Goal: Information Seeking & Learning: Check status

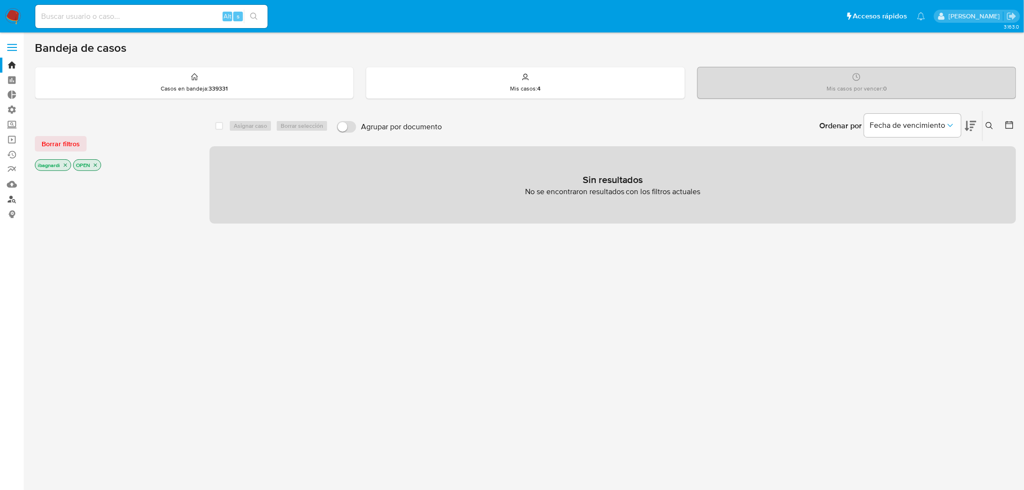
click at [13, 197] on link "Buscador de personas" at bounding box center [57, 199] width 115 height 15
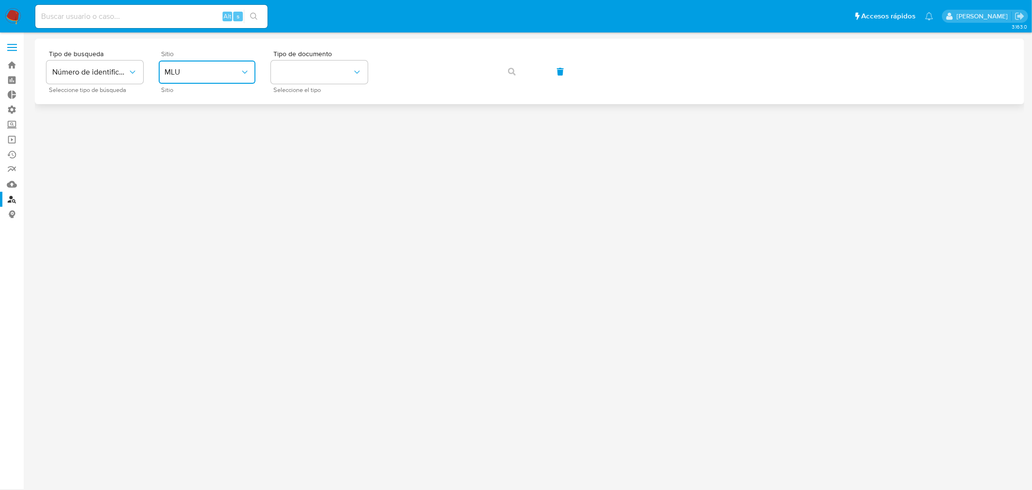
click at [180, 74] on span "MLU" at bounding box center [203, 72] width 76 height 10
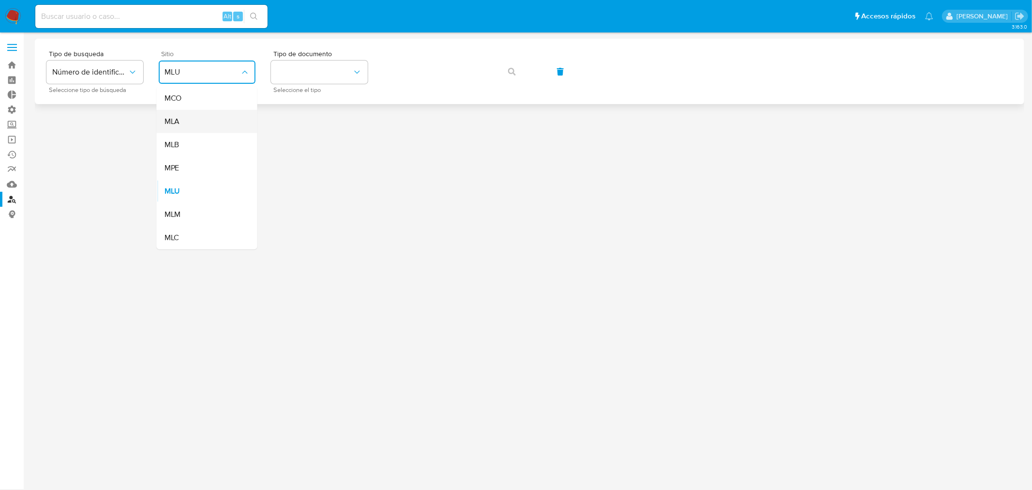
click at [194, 128] on div "MLA" at bounding box center [204, 121] width 79 height 23
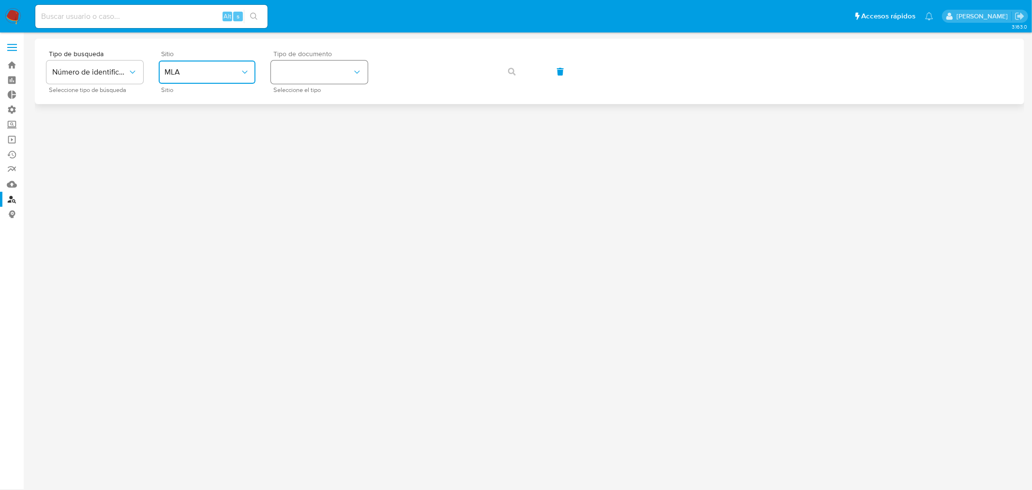
click at [303, 80] on button "identificationType" at bounding box center [319, 72] width 97 height 23
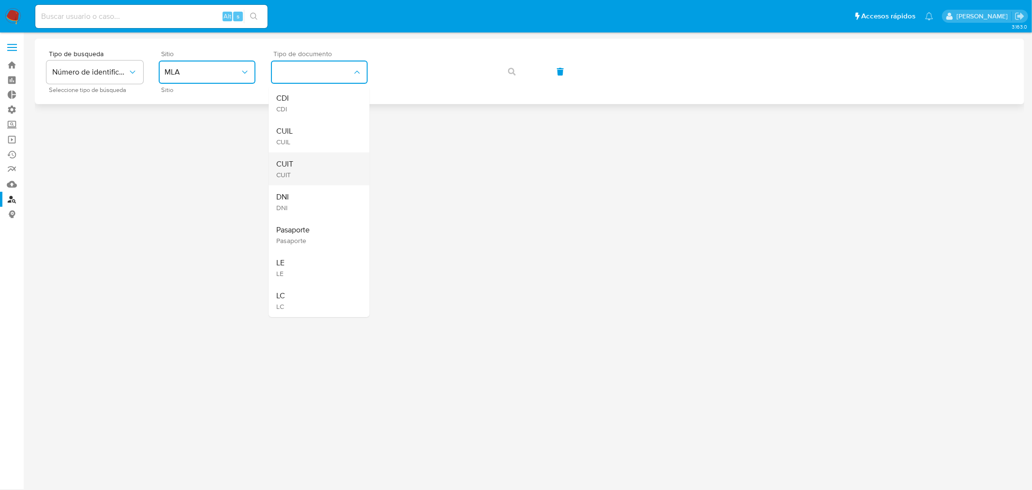
click at [305, 156] on div "CUIT CUIT" at bounding box center [316, 168] width 79 height 33
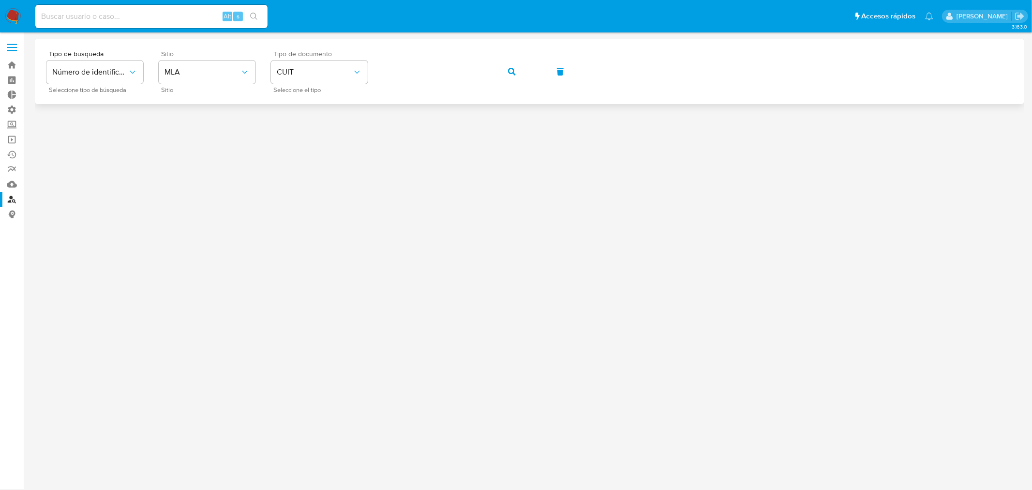
click at [510, 74] on icon "button" at bounding box center [512, 72] width 8 height 8
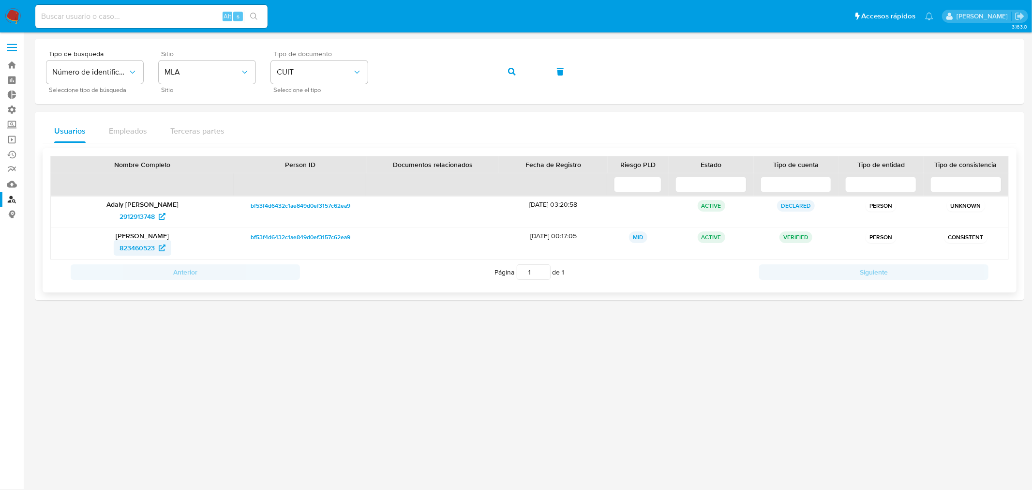
click at [143, 244] on span "823460523" at bounding box center [137, 247] width 35 height 15
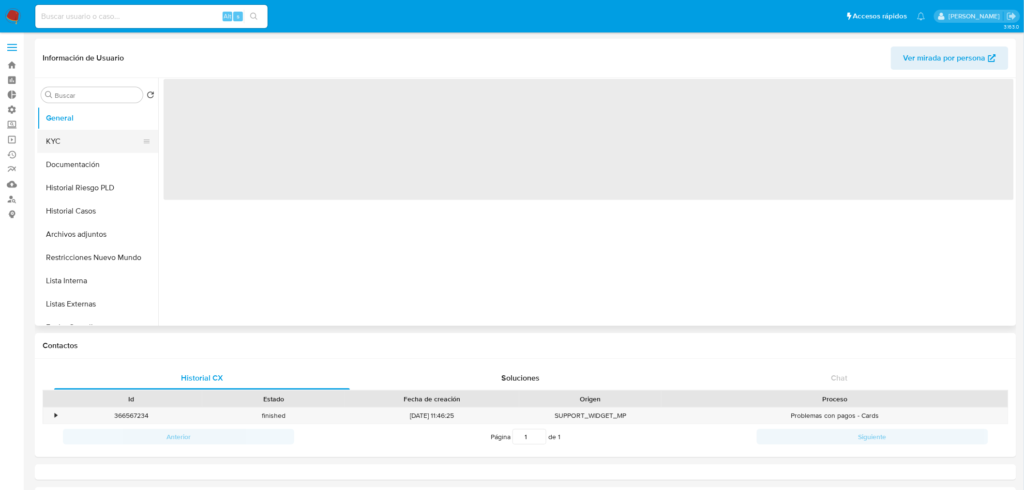
select select "10"
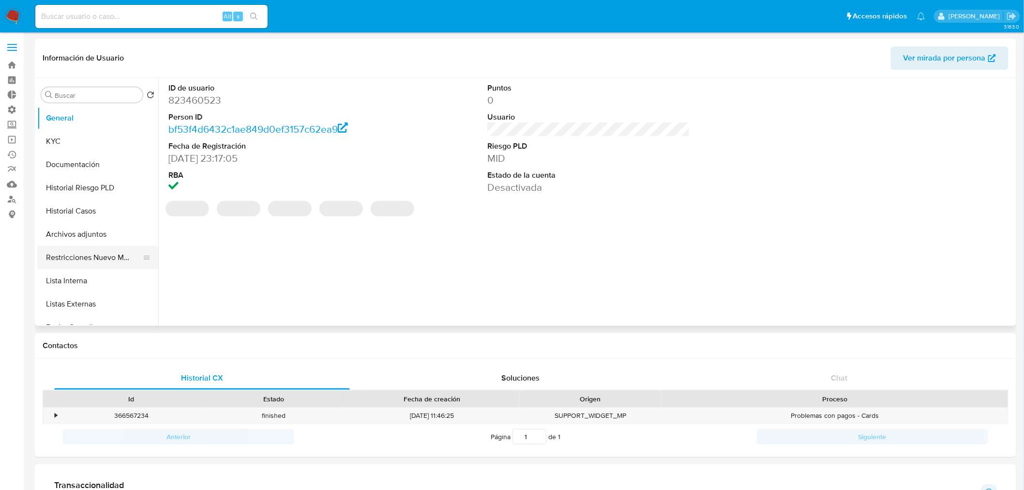
click at [94, 257] on button "Restricciones Nuevo Mundo" at bounding box center [93, 257] width 113 height 23
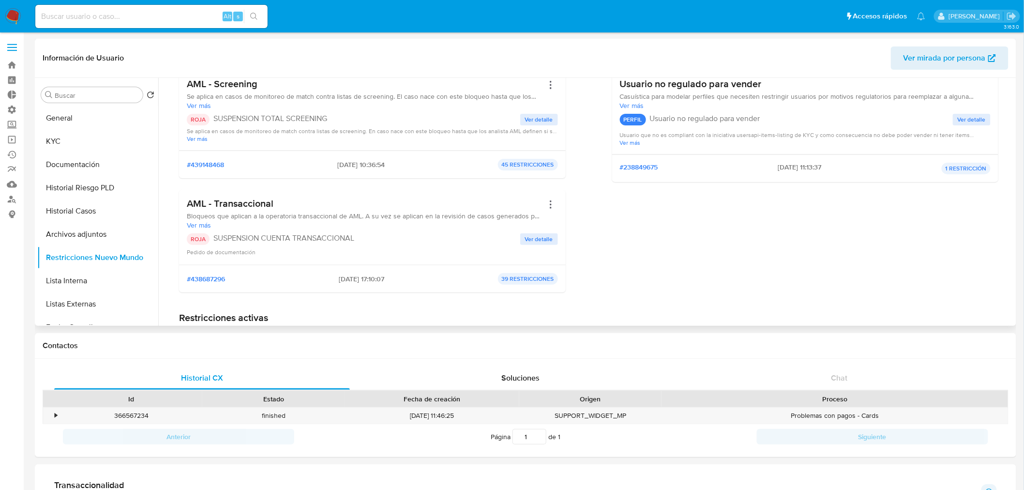
scroll to position [54, 0]
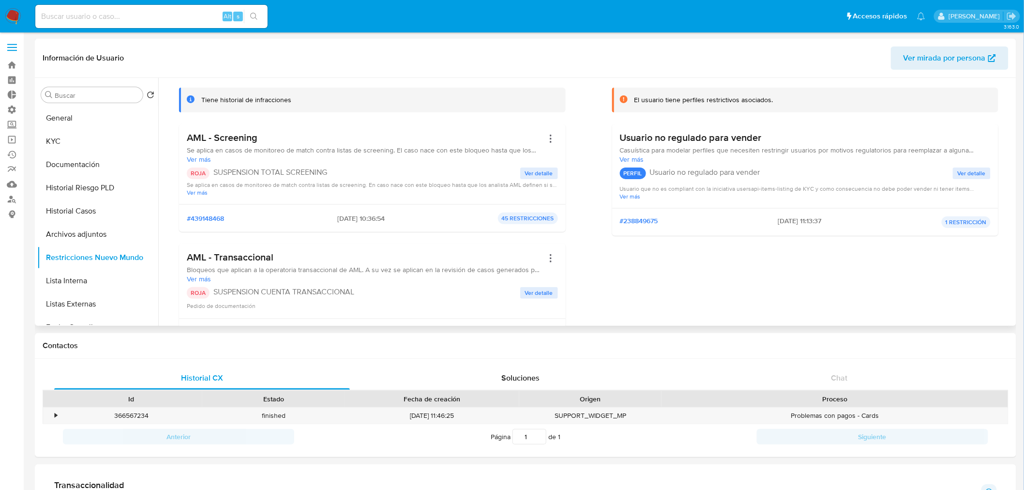
click at [528, 173] on span "Ver detalle" at bounding box center [539, 173] width 28 height 10
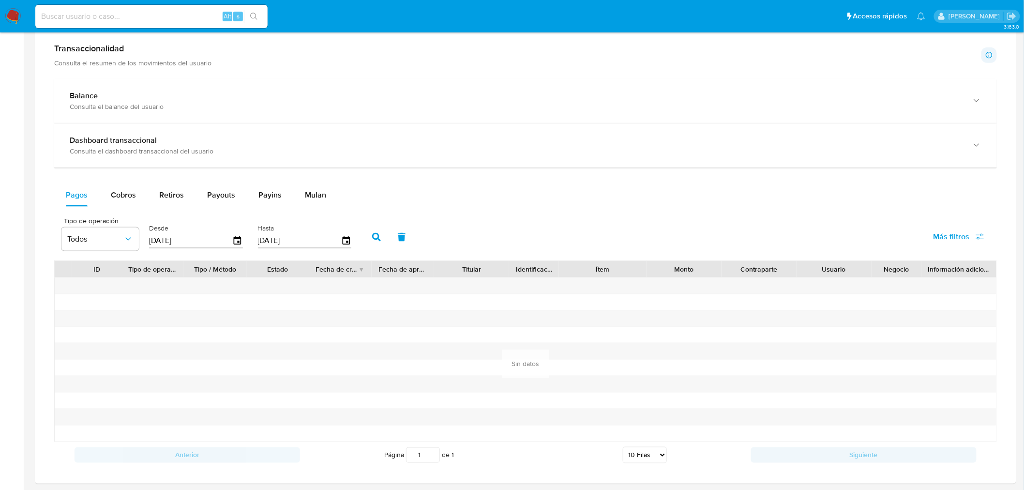
scroll to position [429, 0]
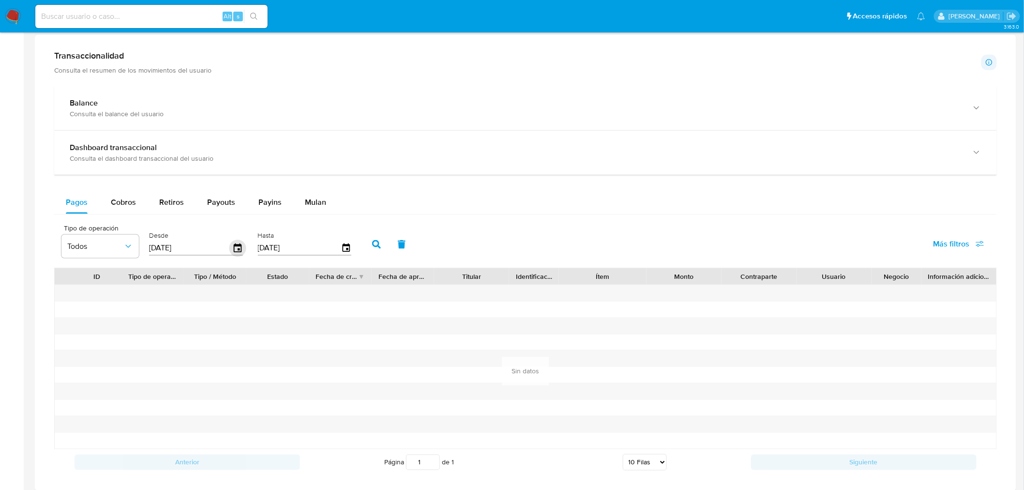
click at [230, 248] on icon "button" at bounding box center [237, 248] width 17 height 17
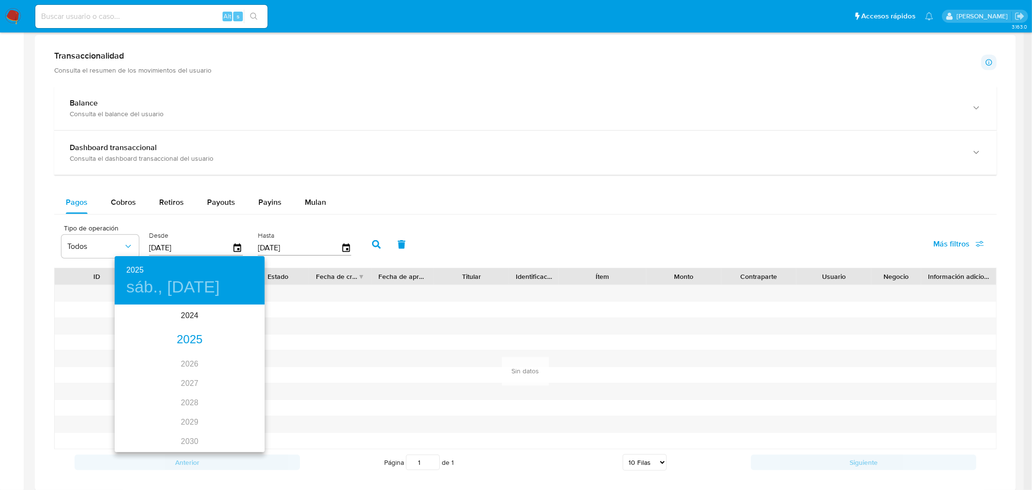
click at [179, 291] on h4 "sáb., jul. 12" at bounding box center [172, 287] width 93 height 20
click at [131, 317] on icon "button" at bounding box center [127, 319] width 12 height 12
click at [128, 317] on icon "button" at bounding box center [127, 319] width 12 height 12
click at [193, 352] on span "1" at bounding box center [189, 356] width 17 height 10
type input "01/05/2025"
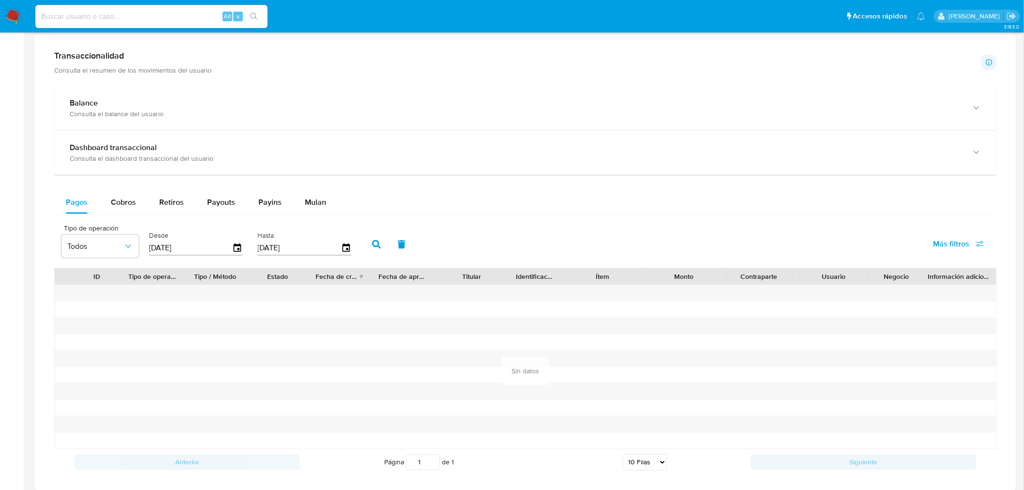
click at [372, 241] on icon "button" at bounding box center [376, 244] width 9 height 9
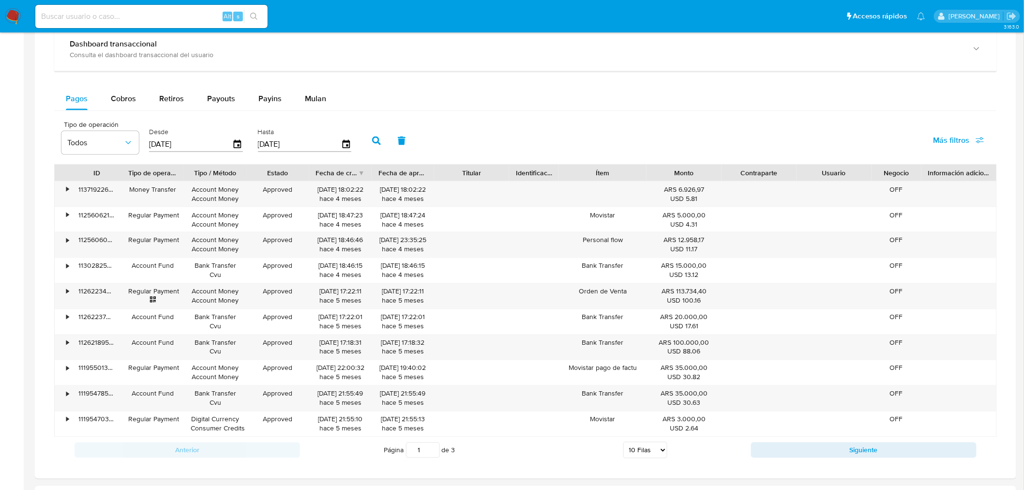
scroll to position [537, 0]
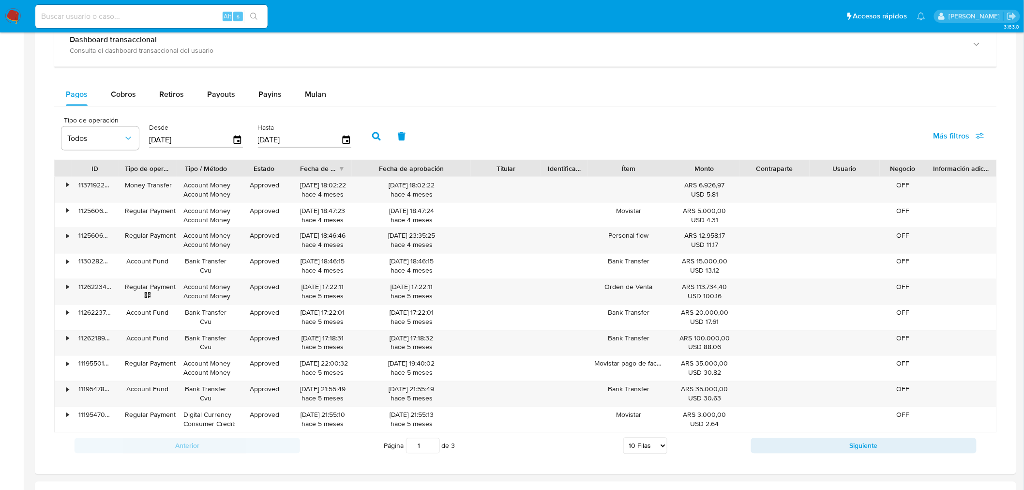
drag, startPoint x: 438, startPoint y: 174, endPoint x: 488, endPoint y: 178, distance: 50.5
click at [494, 177] on div "ID Tipo de operación Tipo / Método Estado Fecha de creación Fecha de aprobación…" at bounding box center [526, 168] width 942 height 16
click at [66, 185] on div "•" at bounding box center [67, 185] width 2 height 9
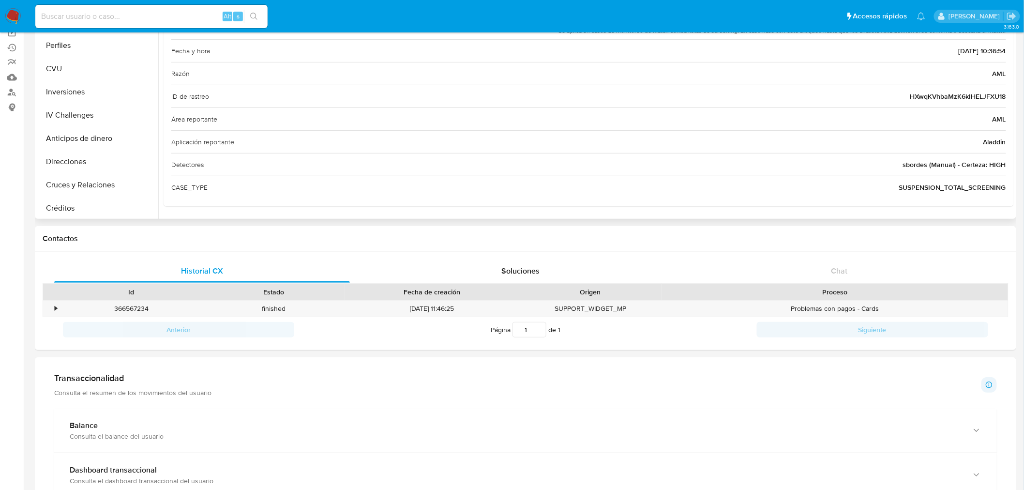
scroll to position [0, 0]
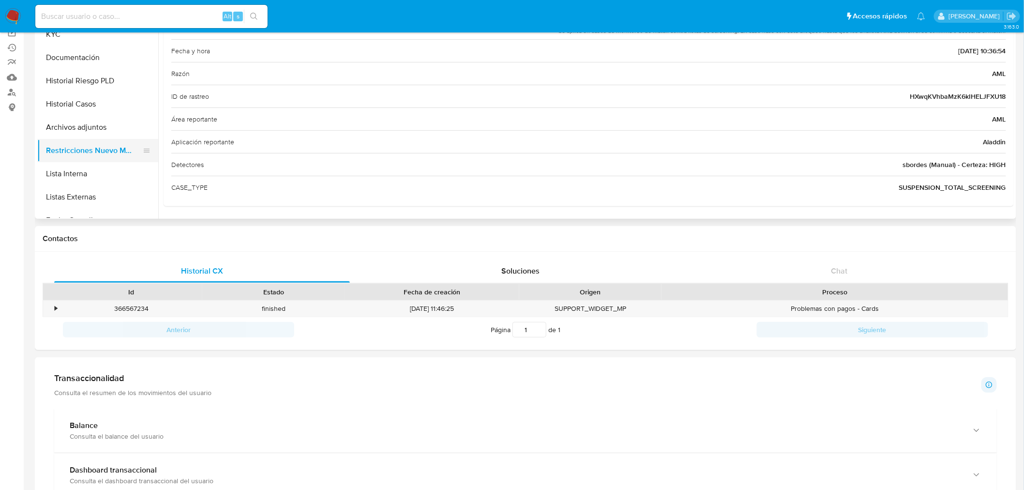
click at [85, 152] on button "Restricciones Nuevo Mundo" at bounding box center [93, 150] width 113 height 23
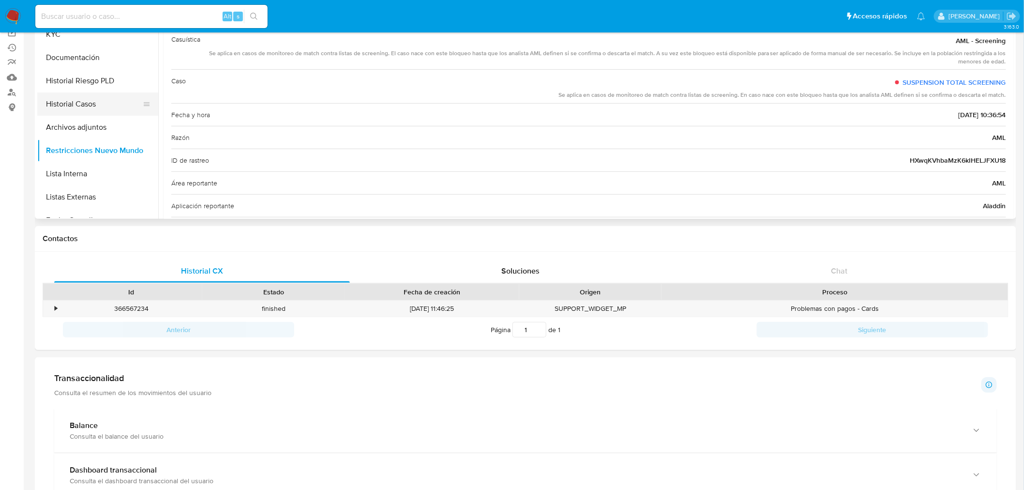
click at [93, 113] on button "Historial Casos" at bounding box center [93, 103] width 113 height 23
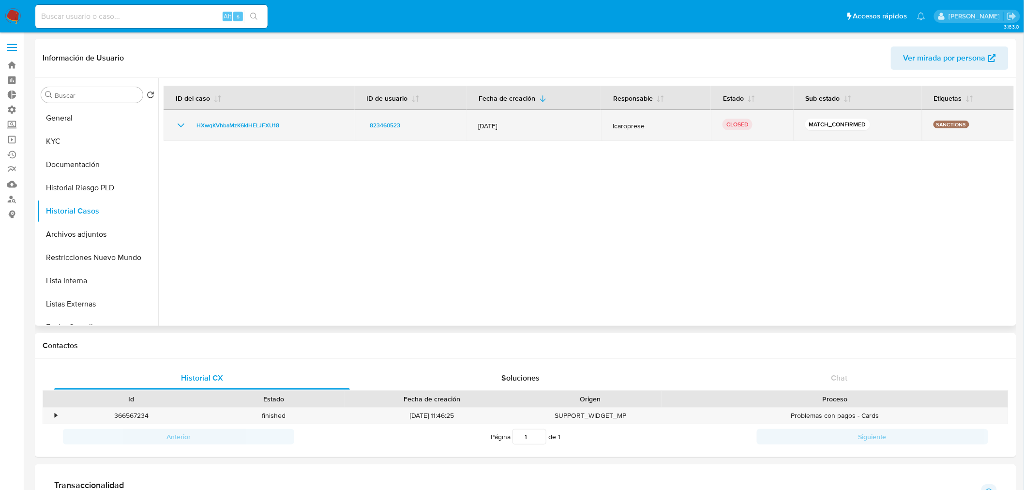
click at [176, 127] on icon "Mostrar/Ocultar" at bounding box center [181, 126] width 12 height 12
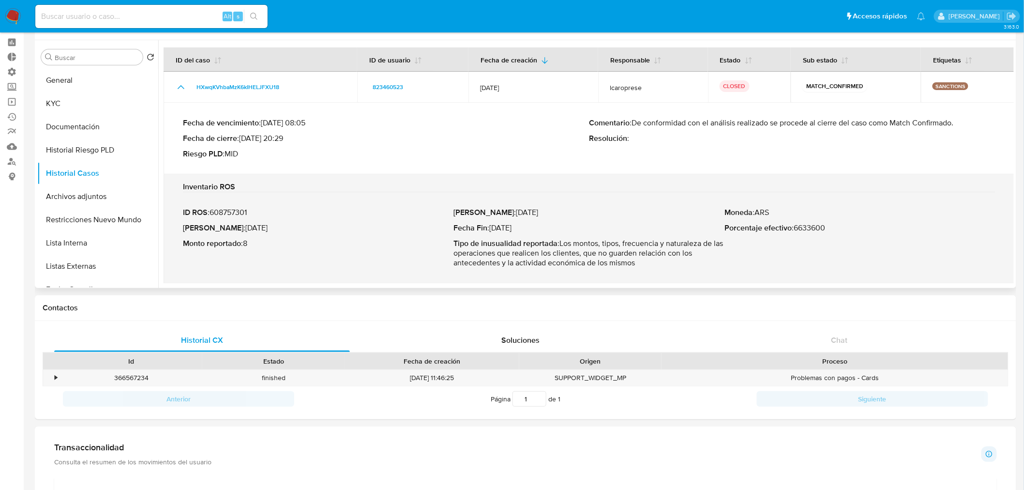
scroll to position [54, 0]
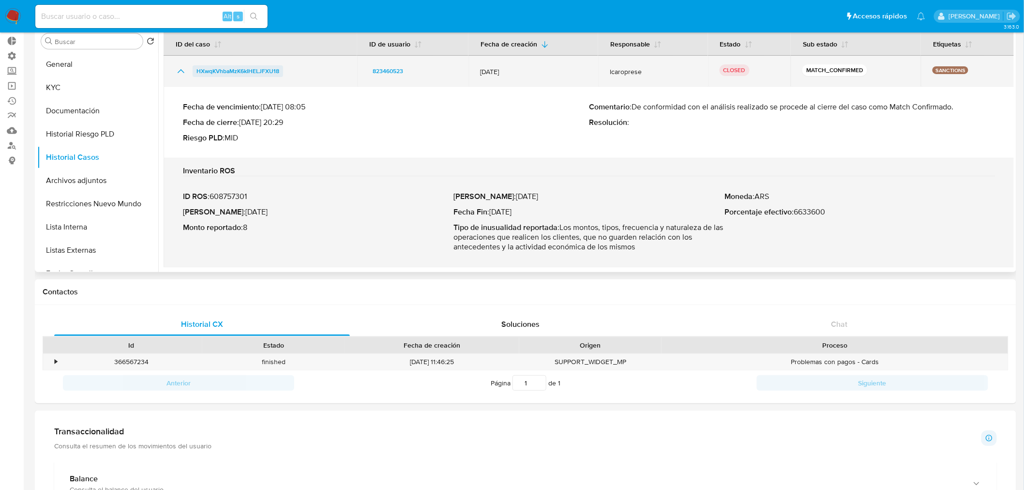
click at [264, 70] on span "HXwqKVhbaMzK6kIHELJFXU18" at bounding box center [238, 71] width 83 height 12
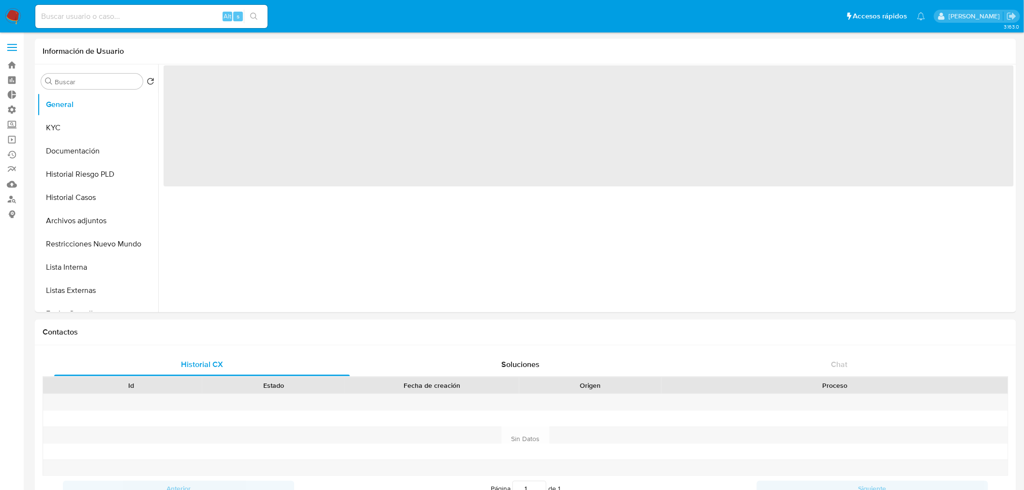
select select "10"
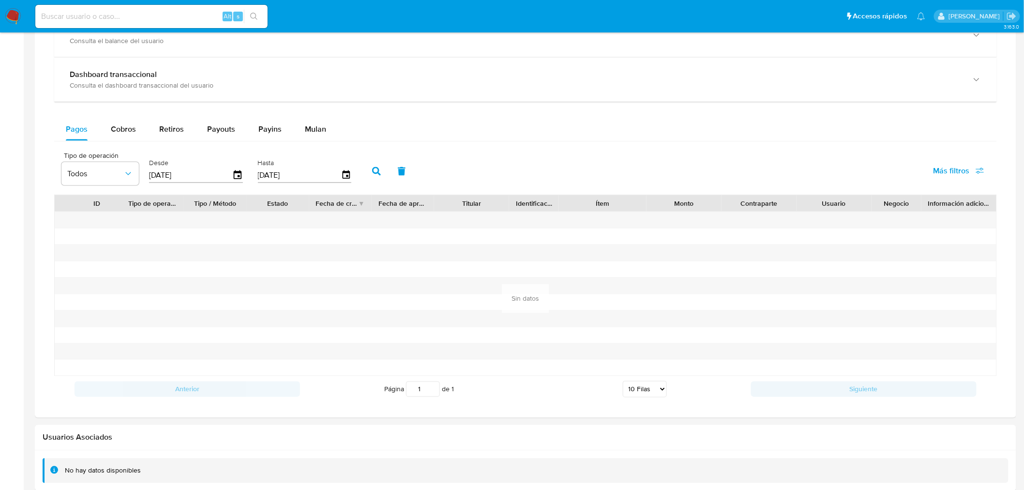
scroll to position [605, 0]
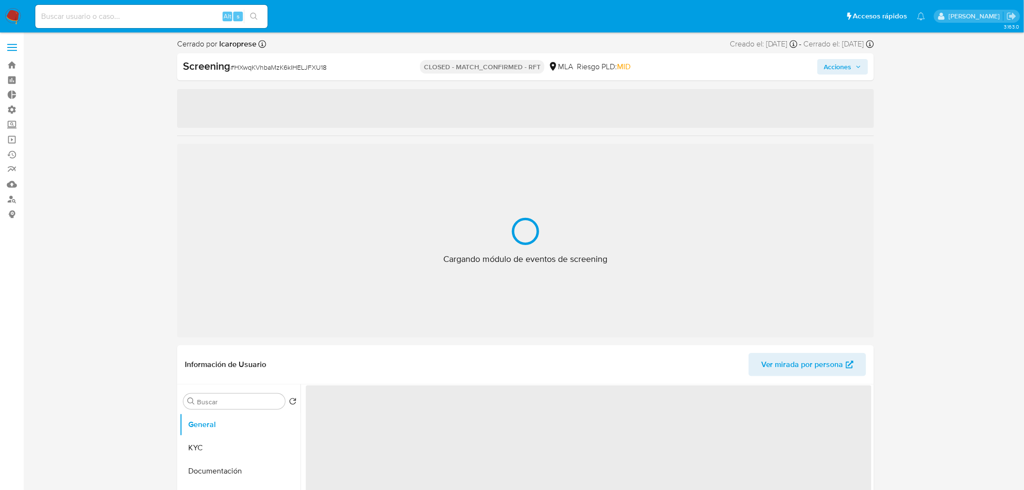
select select "10"
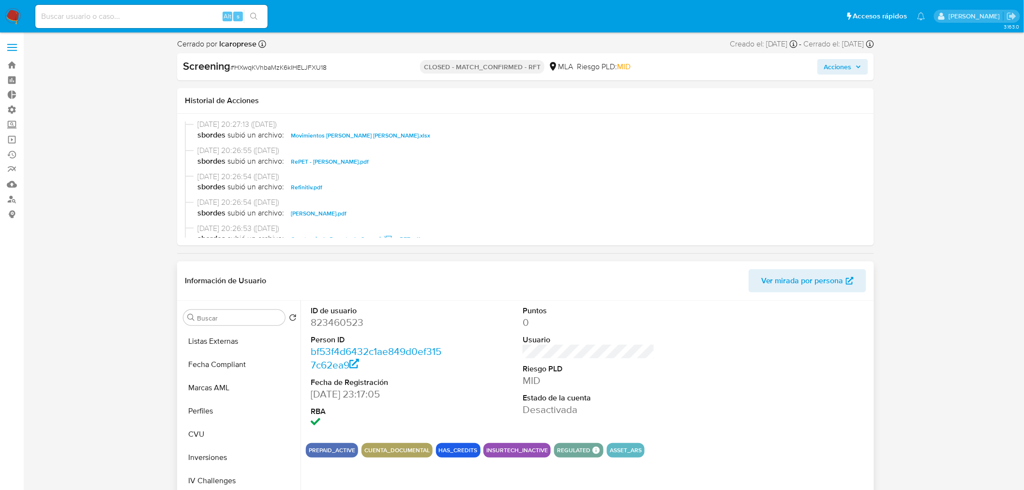
scroll to position [106, 0]
click at [243, 379] on button "Restricciones Nuevo Mundo" at bounding box center [236, 373] width 113 height 23
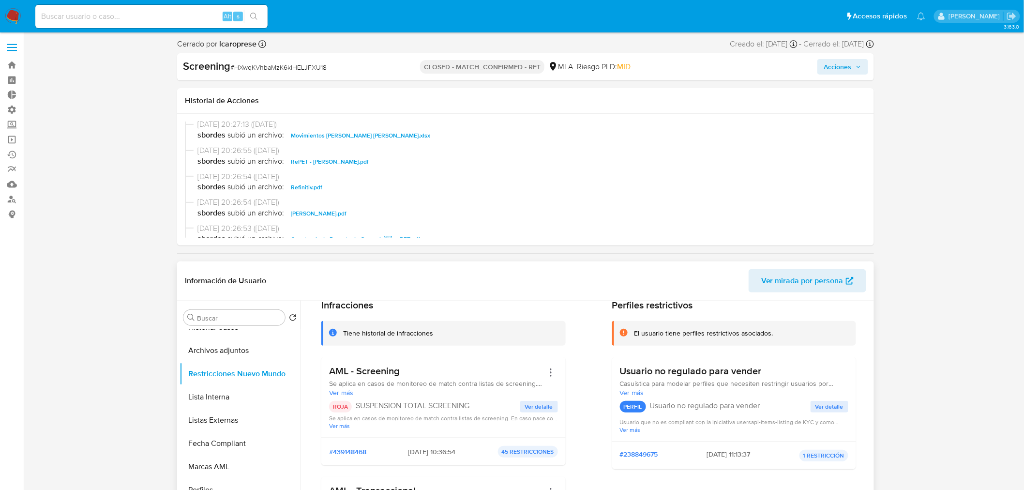
scroll to position [107, 0]
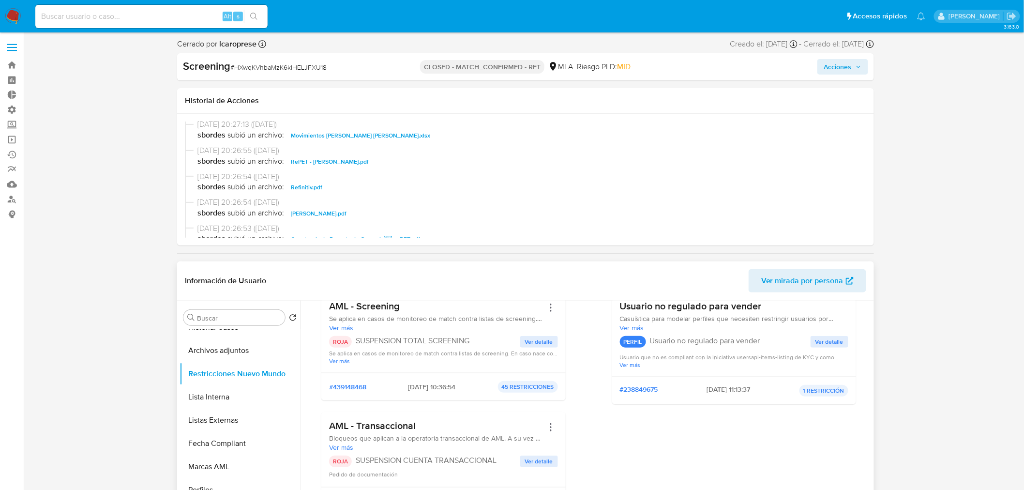
click at [538, 344] on span "Ver detalle" at bounding box center [539, 342] width 28 height 10
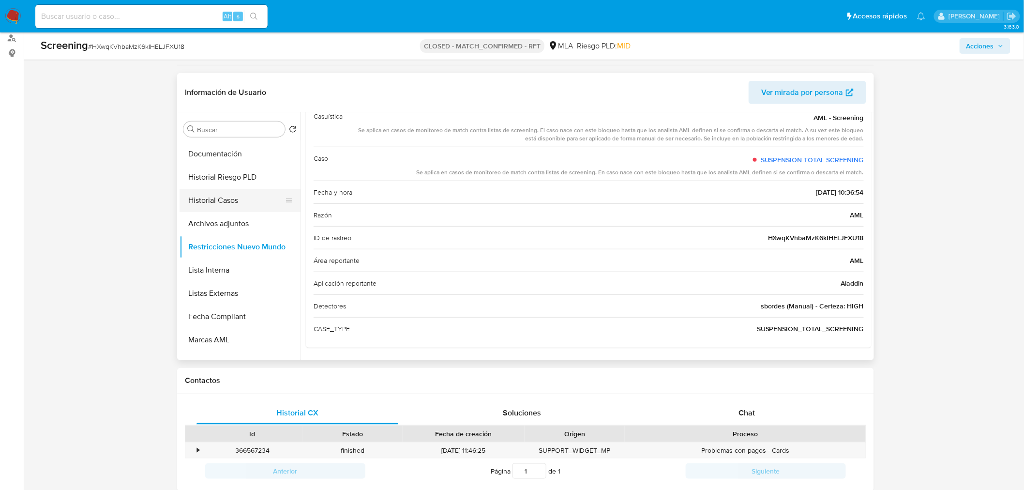
scroll to position [0, 0]
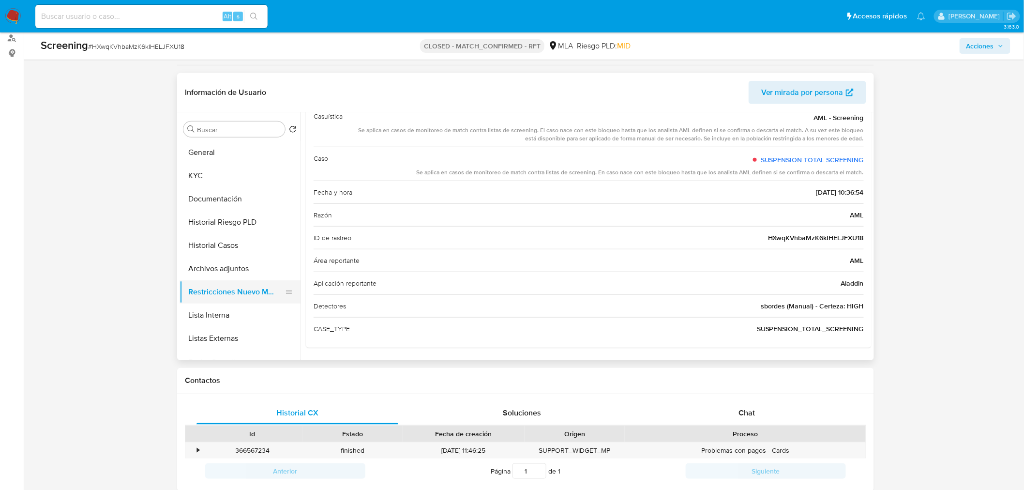
click at [229, 289] on button "Restricciones Nuevo Mundo" at bounding box center [236, 291] width 113 height 23
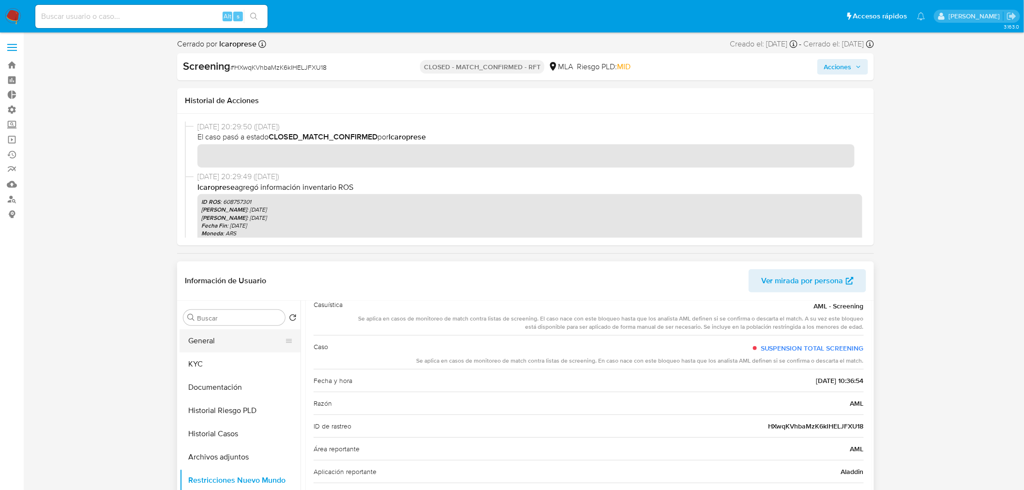
click at [243, 340] on button "General" at bounding box center [236, 340] width 113 height 23
